Goal: Transaction & Acquisition: Purchase product/service

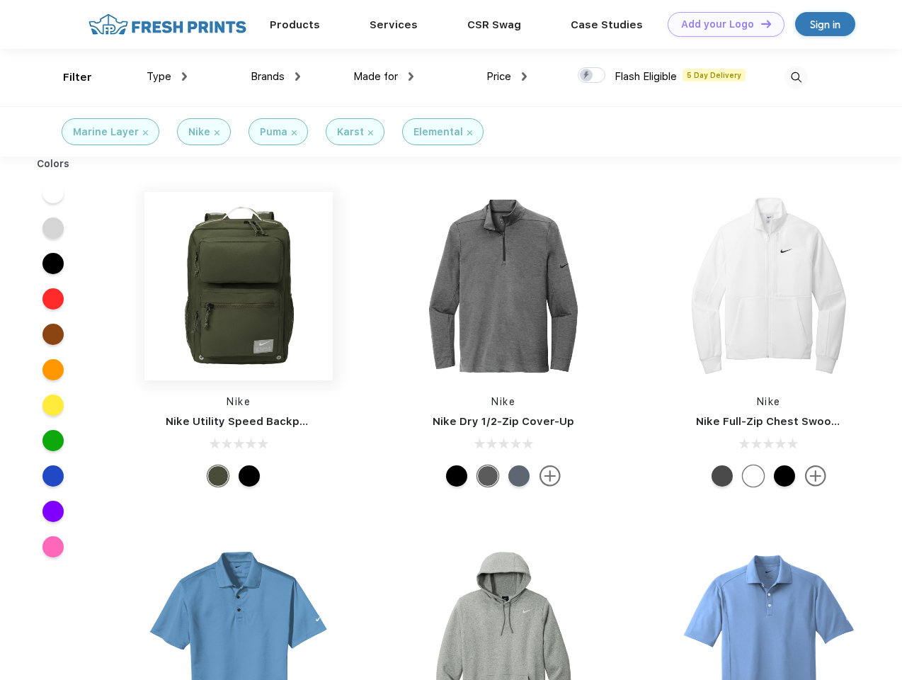
scroll to position [1, 0]
click at [721, 24] on link "Add your Logo Design Tool" at bounding box center [726, 24] width 117 height 25
click at [0, 0] on div "Design Tool" at bounding box center [0, 0] width 0 height 0
click at [760, 23] on link "Add your Logo Design Tool" at bounding box center [726, 24] width 117 height 25
click at [68, 77] on div "Filter" at bounding box center [77, 77] width 29 height 16
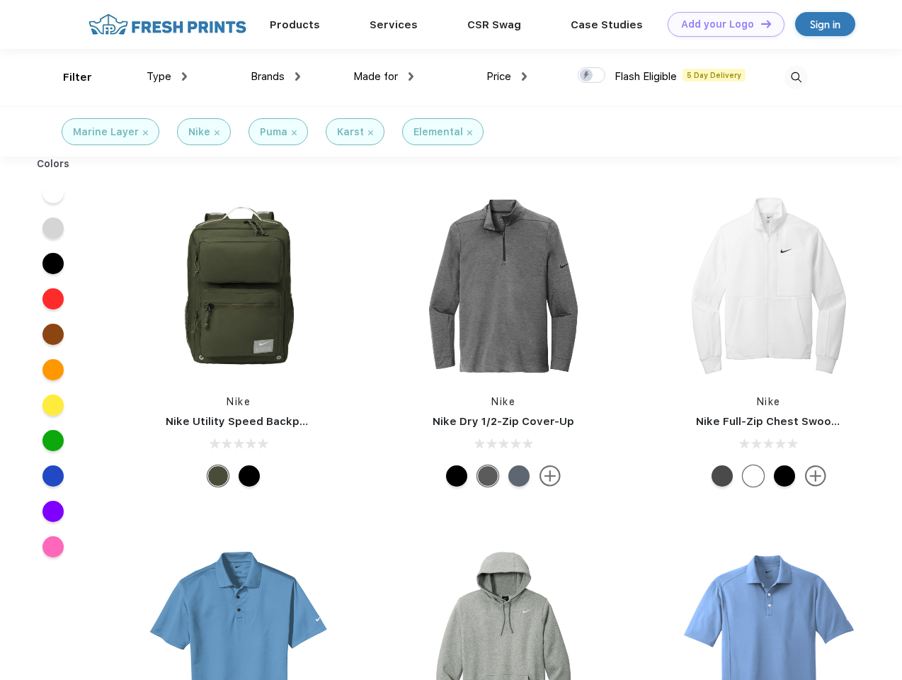
click at [167, 77] on span "Type" at bounding box center [159, 76] width 25 height 13
click at [276, 77] on span "Brands" at bounding box center [268, 76] width 34 height 13
click at [384, 77] on span "Made for" at bounding box center [375, 76] width 45 height 13
click at [507, 77] on span "Price" at bounding box center [499, 76] width 25 height 13
click at [592, 76] on div at bounding box center [592, 75] width 28 height 16
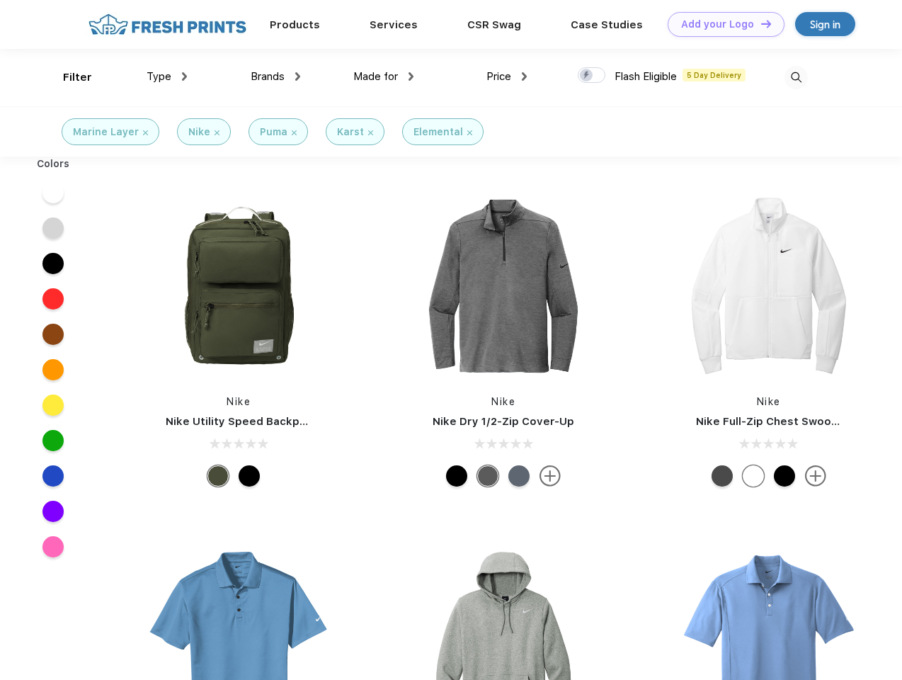
click at [587, 76] on input "checkbox" at bounding box center [582, 71] width 9 height 9
click at [796, 77] on img at bounding box center [796, 77] width 23 height 23
